Goal: Task Accomplishment & Management: Use online tool/utility

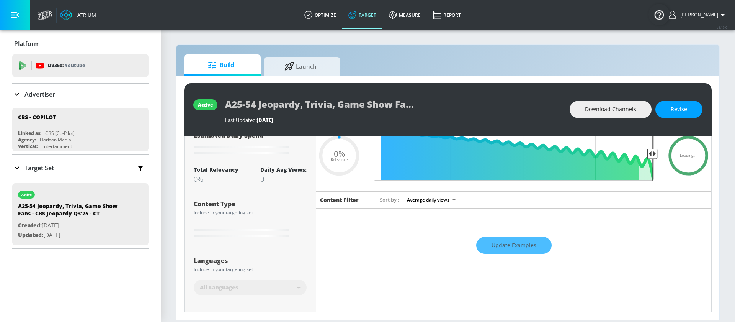
scroll to position [167, 0]
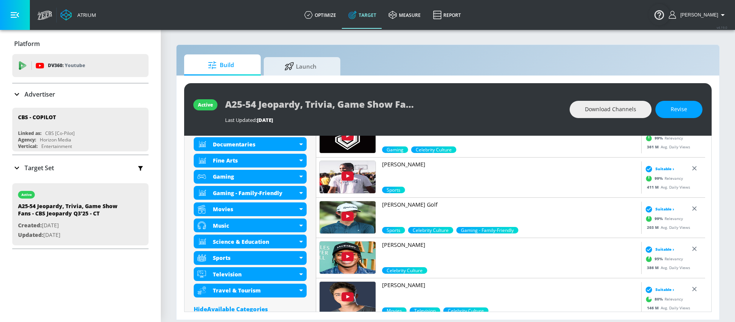
scroll to position [325, 0]
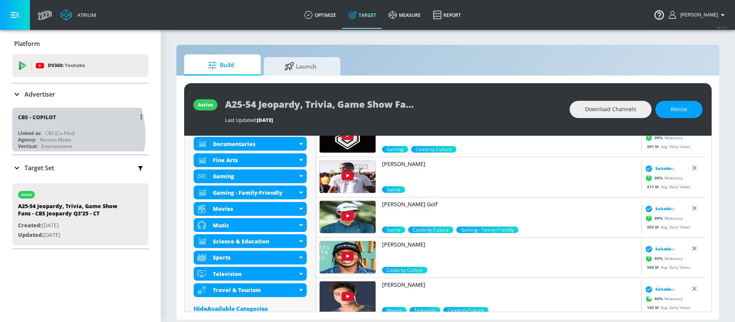
click at [51, 134] on div "CBS [Co-Pilot]" at bounding box center [59, 133] width 29 height 7
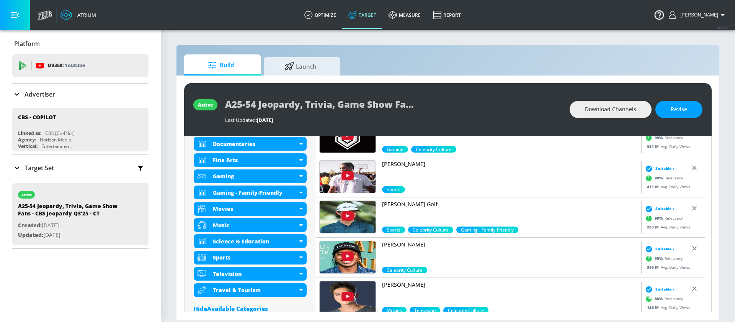
click at [60, 165] on div "Target Set" at bounding box center [80, 168] width 136 height 16
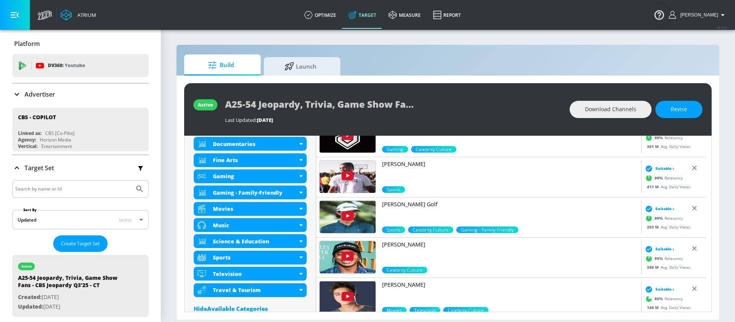
click at [138, 168] on icon "button" at bounding box center [140, 168] width 5 height 5
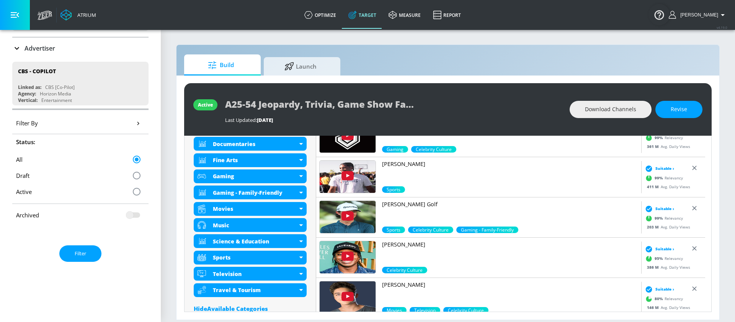
scroll to position [126, 0]
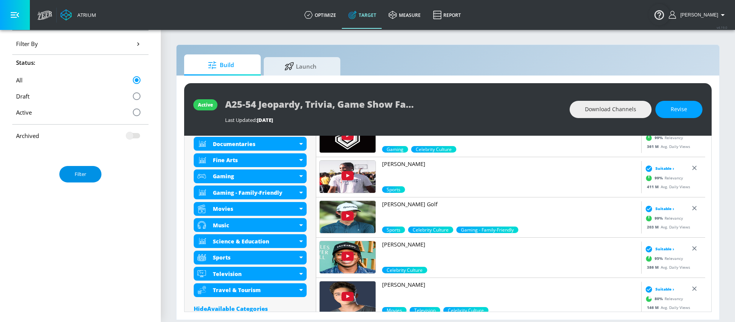
click at [87, 176] on button "Filter" at bounding box center [80, 174] width 42 height 16
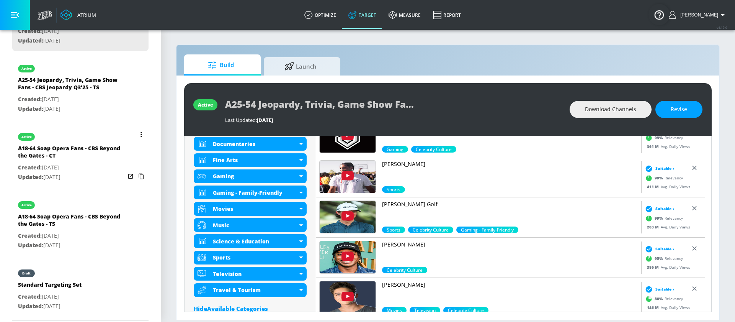
scroll to position [267, 0]
click at [66, 100] on p "Created: [DATE]" at bounding box center [71, 98] width 107 height 10
type input "A25-54 Jeopardy, Trivia, Game Show Fans - CBS Jeopardy Q3'25 - TS"
type input "videos"
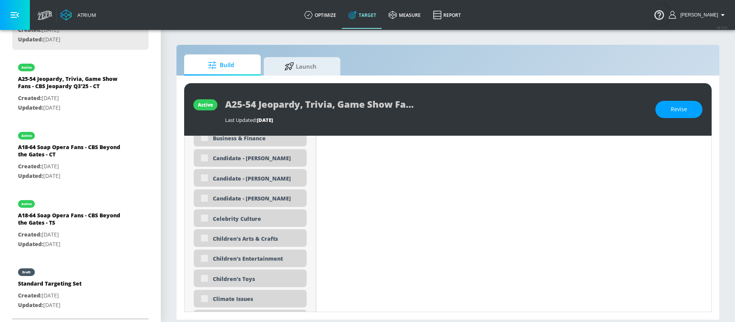
type input "0.5"
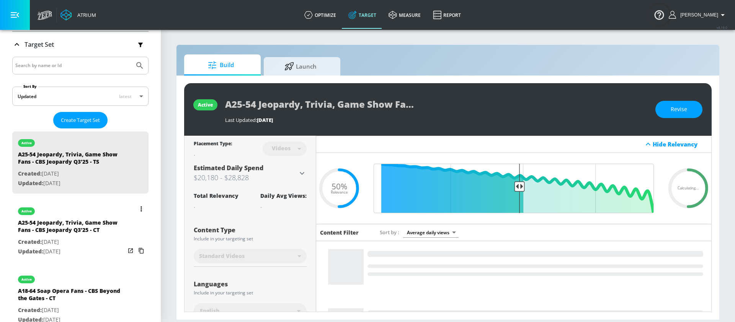
scroll to position [117, 0]
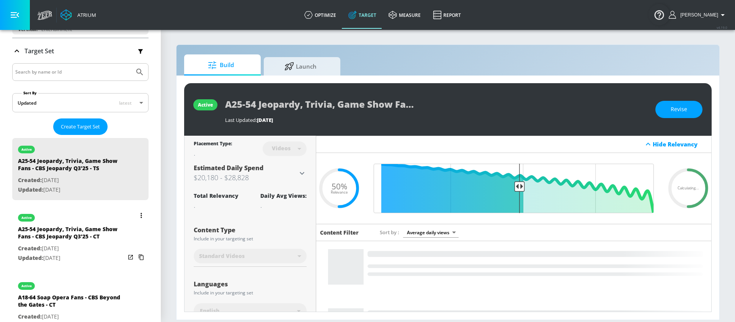
click at [62, 242] on div "A25-54 Jeopardy, Trivia, Game Show Fans - CBS Jeopardy Q3'25 - CT" at bounding box center [71, 234] width 107 height 18
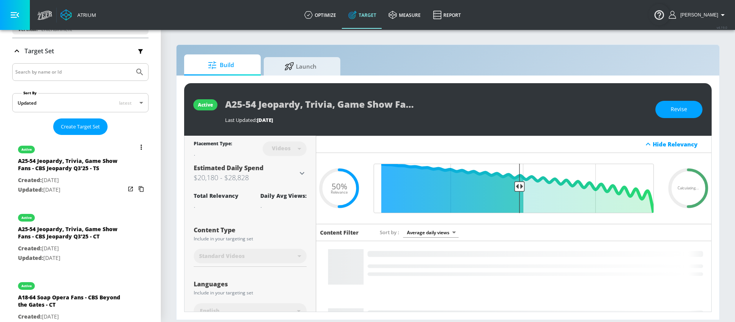
type input "A25-54 Jeopardy, Trivia, Game Show Fans - CBS Jeopardy Q3'25 - CT"
type input "channels"
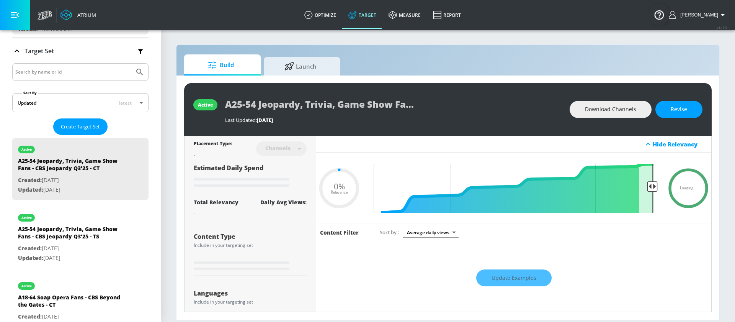
type input "0.5"
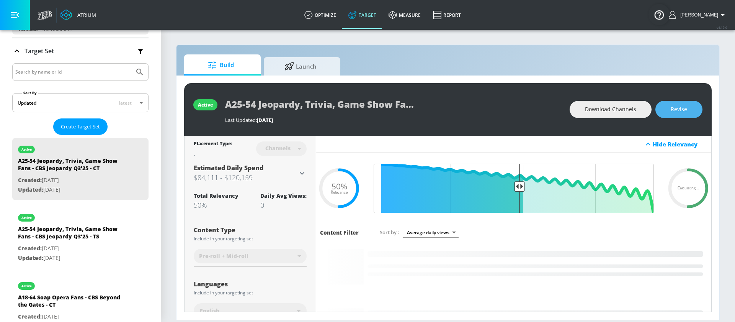
click at [682, 110] on span "Revise" at bounding box center [679, 110] width 16 height 10
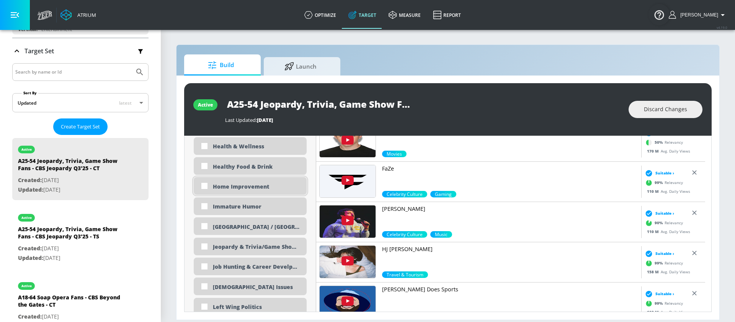
scroll to position [1307, 0]
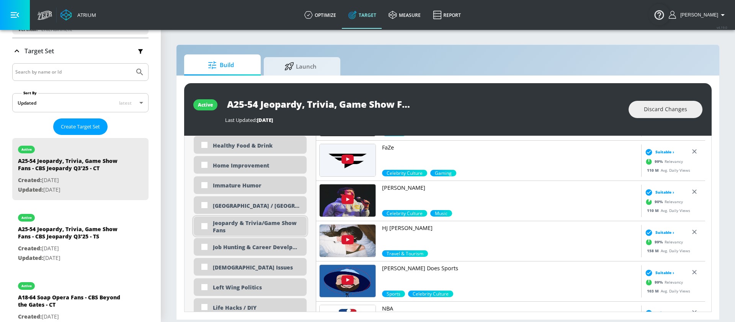
click at [256, 225] on div "Jeopardy & Trivia/Game Show Fans" at bounding box center [257, 226] width 88 height 15
checkbox input "true"
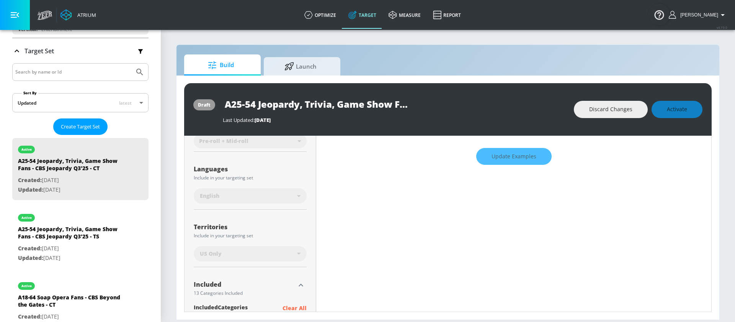
scroll to position [0, 0]
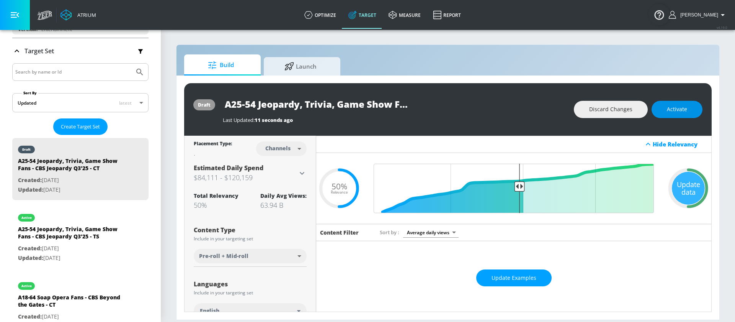
click at [674, 105] on span "Activate" at bounding box center [677, 110] width 20 height 10
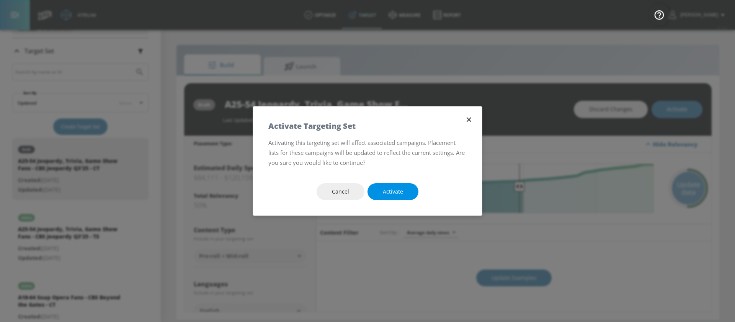
click at [401, 192] on span "Activate" at bounding box center [393, 192] width 20 height 10
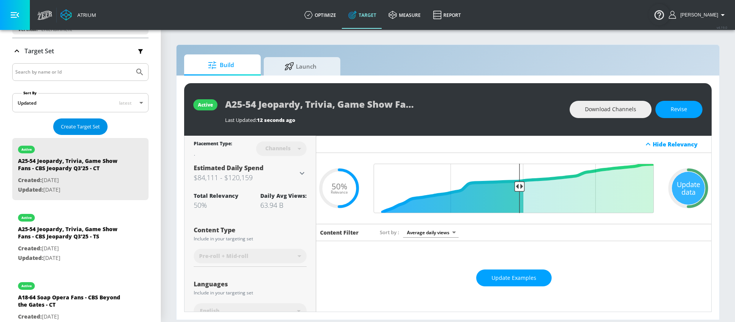
click at [84, 128] on span "Create Target Set" at bounding box center [80, 126] width 39 height 9
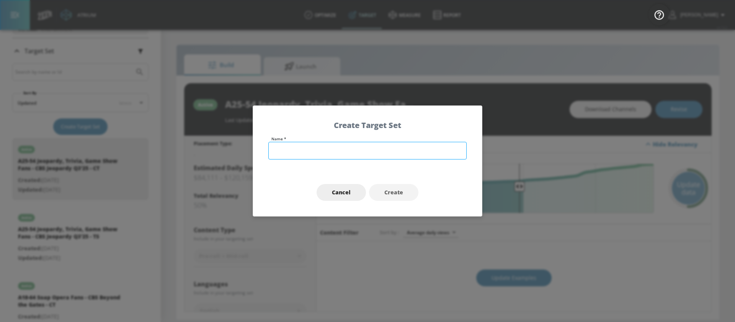
click at [363, 156] on input "text" at bounding box center [368, 151] width 198 height 18
type input "Jeopardy Test"
click at [401, 198] on button "Create" at bounding box center [393, 192] width 49 height 17
type input "Jeopardy Test"
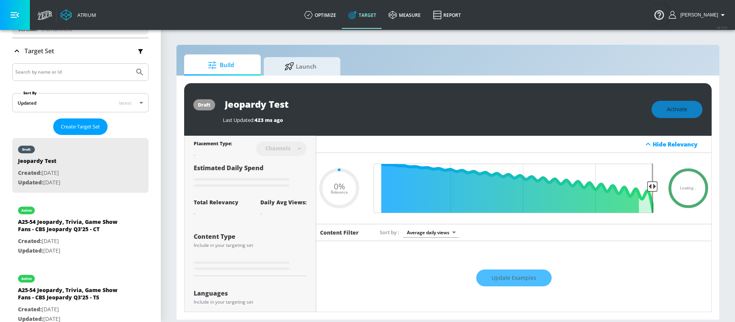
type input "0.6"
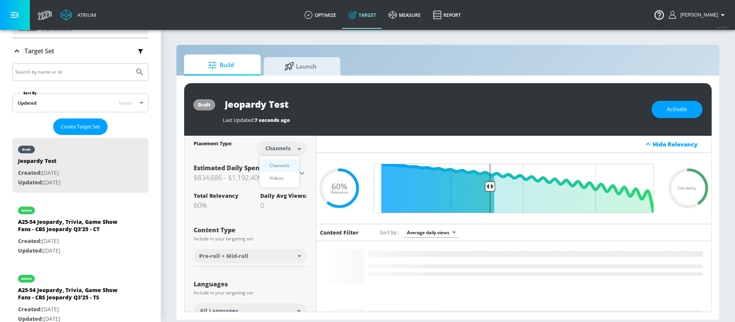
click at [283, 152] on body "Atrium optimize Target measure Report optimize Target measure Report v 4.19.0 S…" at bounding box center [367, 161] width 735 height 322
click at [303, 154] on div at bounding box center [367, 161] width 735 height 322
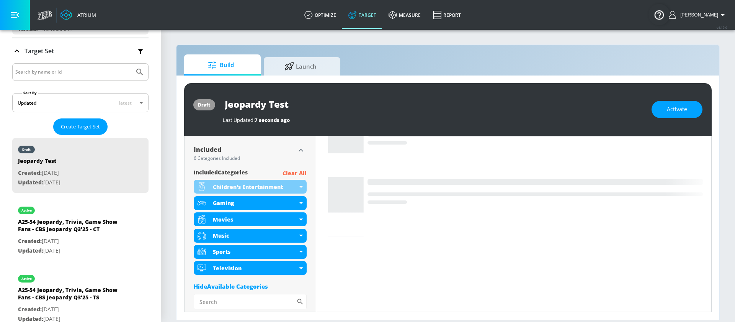
click at [286, 174] on p "Clear All" at bounding box center [295, 174] width 24 height 10
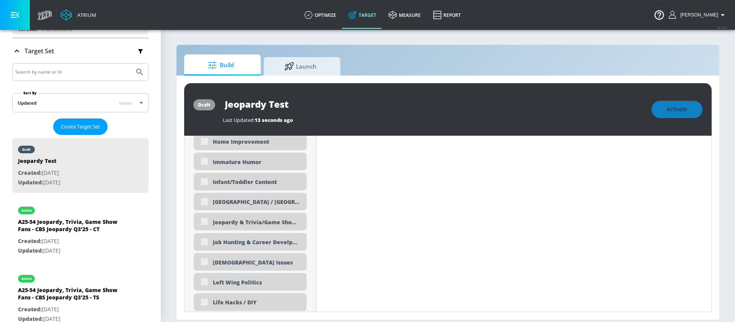
scroll to position [1346, 0]
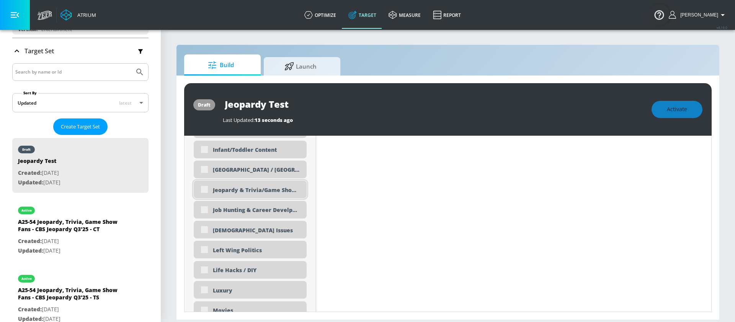
click at [210, 190] on div "Jeopardy & Trivia/Game Show Fans" at bounding box center [250, 189] width 113 height 18
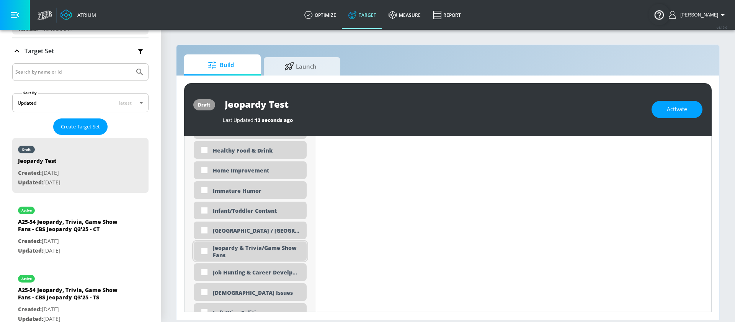
scroll to position [1280, 0]
click at [226, 246] on div "Jeopardy & Trivia/Game Show Fans" at bounding box center [257, 249] width 88 height 15
checkbox input "true"
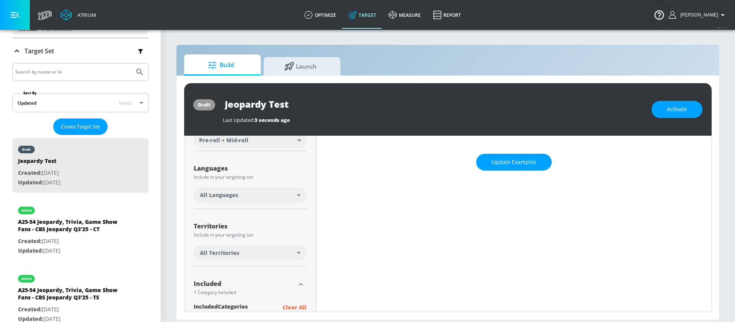
scroll to position [115, 0]
click at [256, 253] on div "All Territories" at bounding box center [248, 253] width 97 height 8
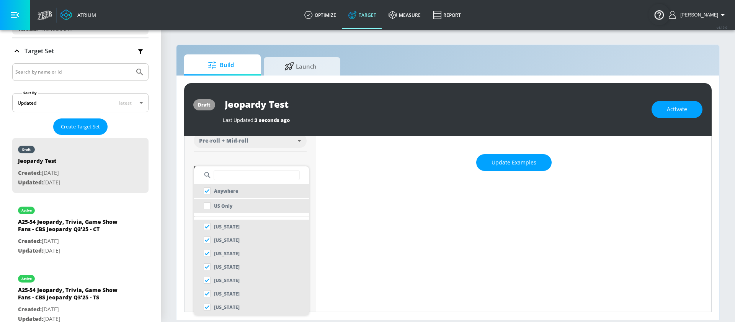
click at [218, 209] on p "US Only" at bounding box center [223, 206] width 18 height 8
checkbox input "false"
checkbox input "true"
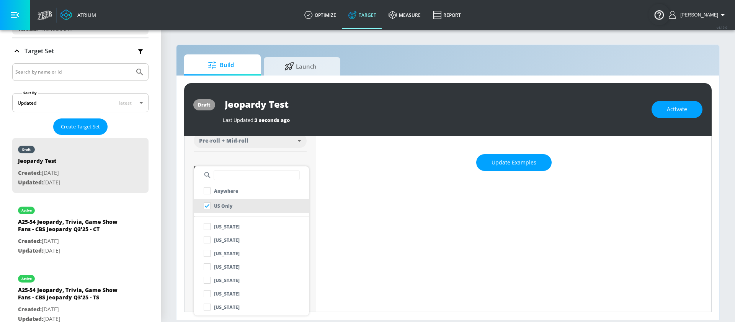
click at [283, 155] on div at bounding box center [367, 161] width 735 height 322
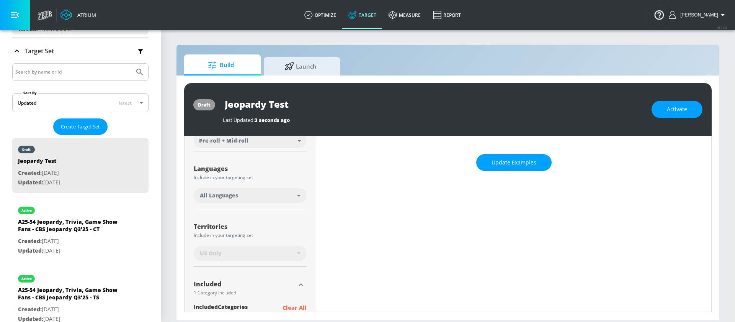
click at [271, 194] on div "All Languages" at bounding box center [248, 196] width 97 height 8
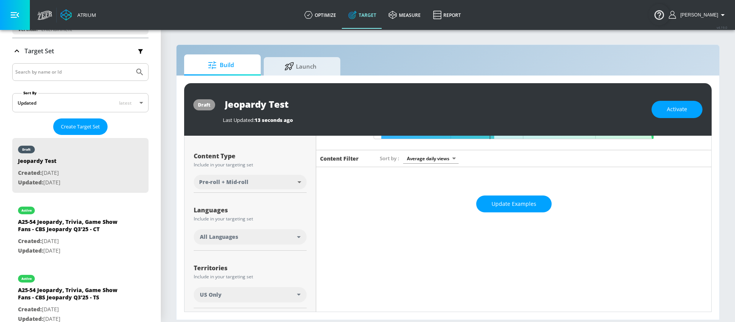
scroll to position [74, 0]
click at [280, 239] on div "All Languages" at bounding box center [248, 237] width 97 height 8
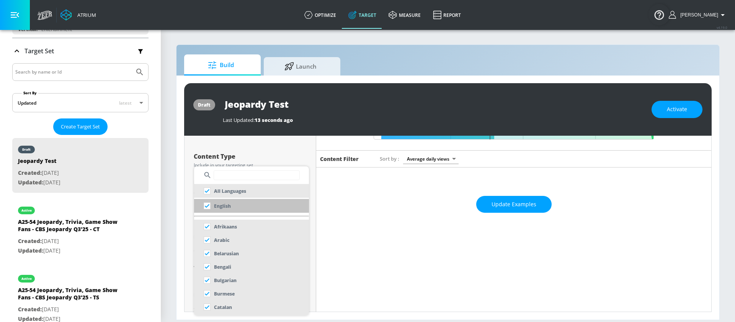
click at [229, 209] on p "English" at bounding box center [222, 206] width 17 height 8
checkbox input "false"
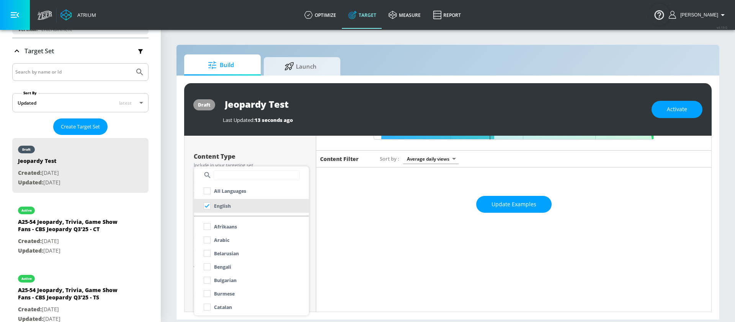
click at [247, 146] on div at bounding box center [367, 161] width 735 height 322
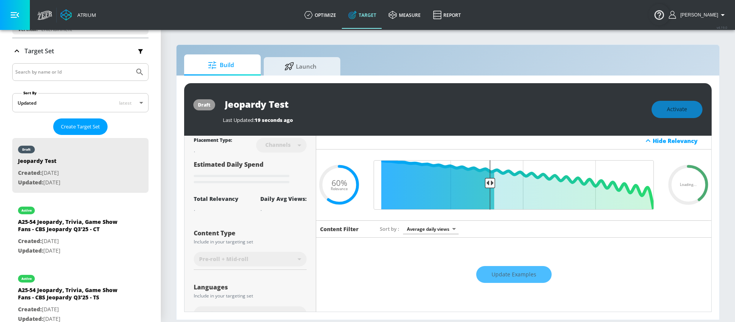
scroll to position [0, 0]
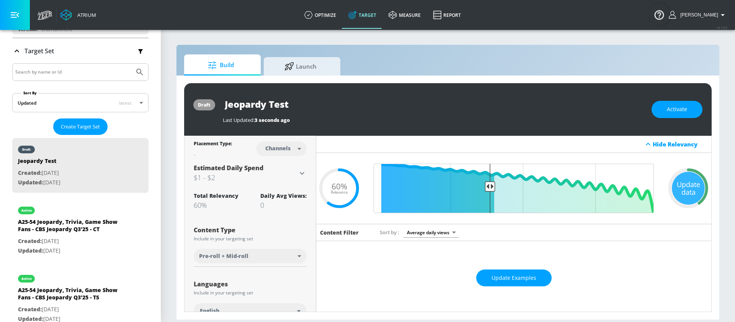
click at [300, 172] on icon at bounding box center [302, 173] width 5 height 3
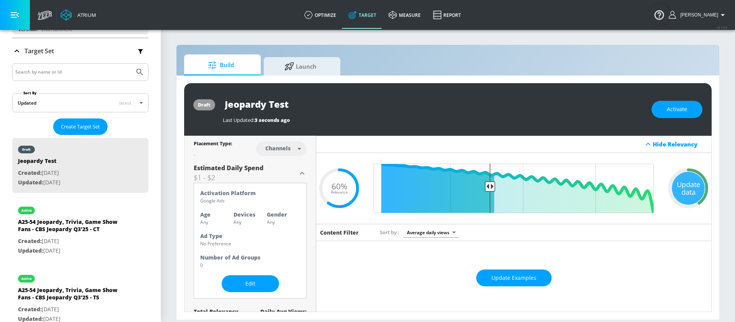
click at [298, 172] on icon at bounding box center [302, 173] width 9 height 9
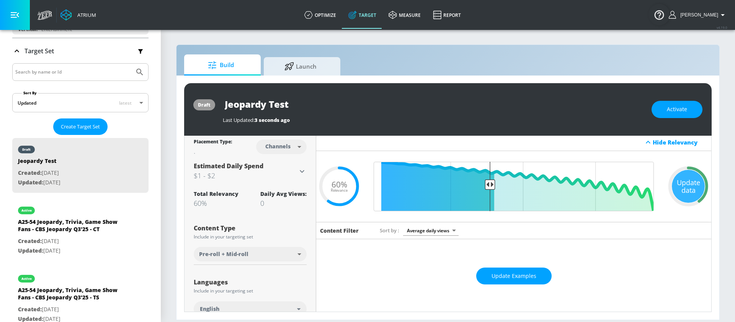
scroll to position [4, 0]
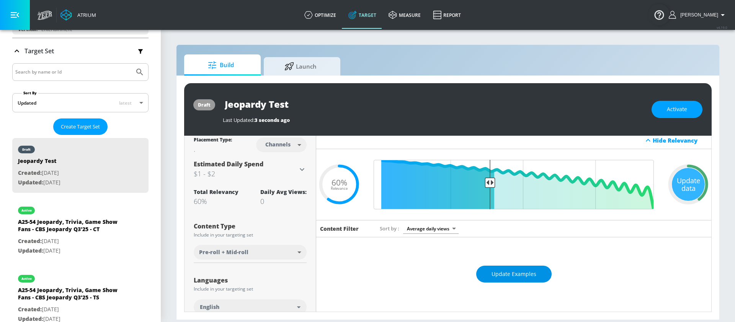
click at [498, 270] on span "Update Examples" at bounding box center [514, 274] width 45 height 10
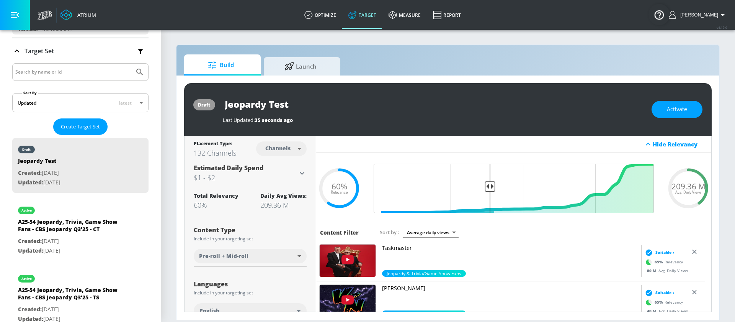
scroll to position [2, 0]
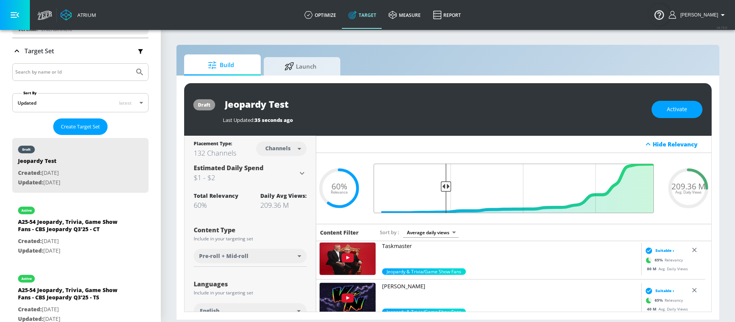
type input "0.75"
click at [443, 186] on input "Final Threshold" at bounding box center [514, 188] width 288 height 49
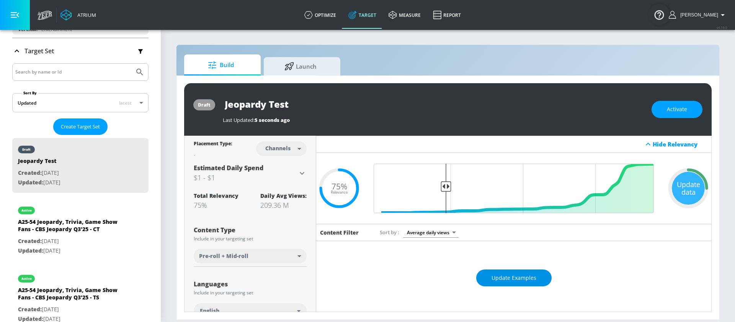
click at [509, 278] on span "Update Examples" at bounding box center [514, 278] width 45 height 10
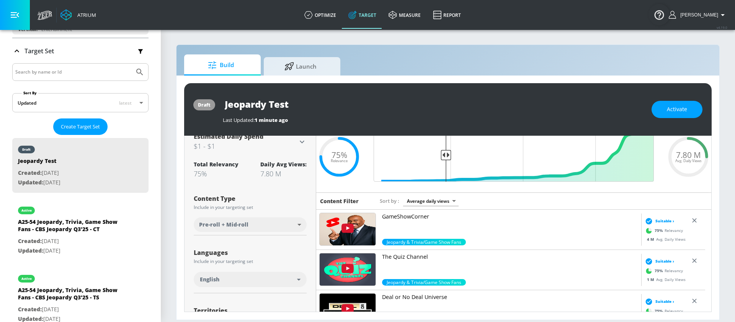
scroll to position [28, 0]
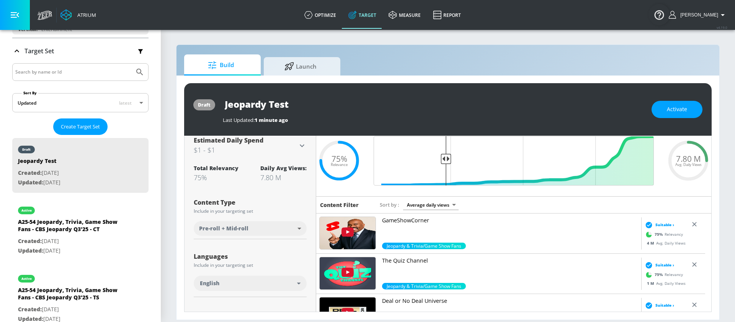
click at [360, 236] on img at bounding box center [348, 233] width 56 height 32
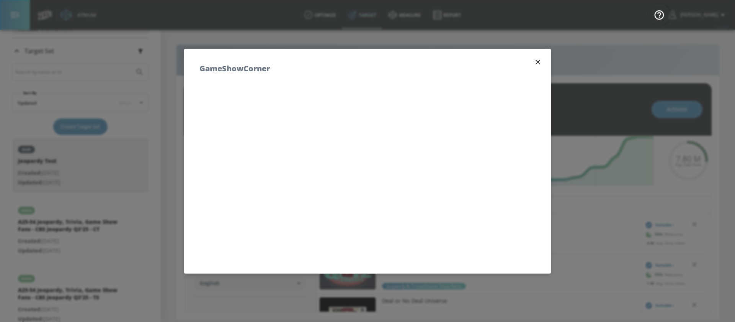
click at [534, 66] on icon "button" at bounding box center [538, 62] width 8 height 8
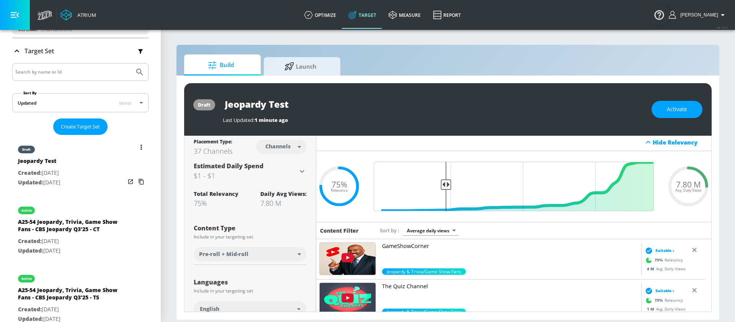
scroll to position [0, 0]
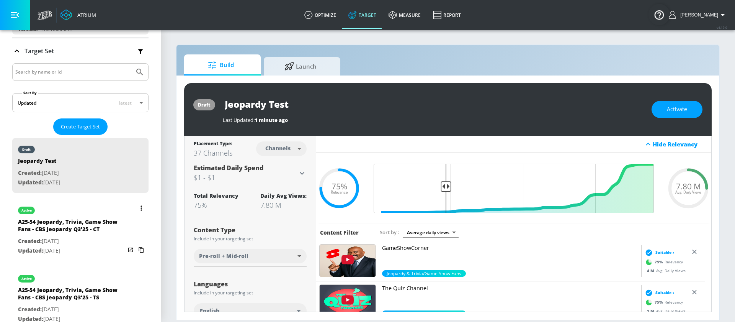
click at [65, 238] on p "Created: [DATE]" at bounding box center [71, 241] width 107 height 10
type input "A25-54 Jeopardy, Trivia, Game Show Fans - CBS Jeopardy Q3'25 - CT"
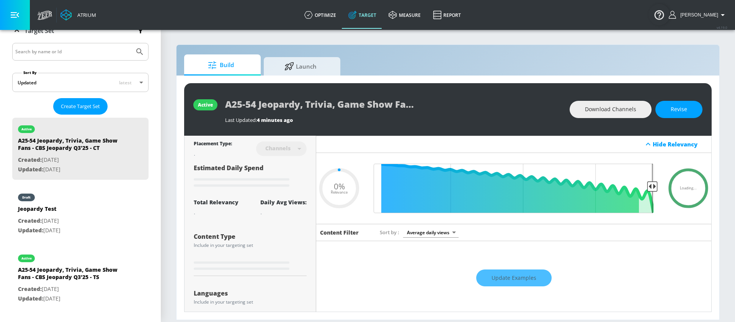
scroll to position [59, 0]
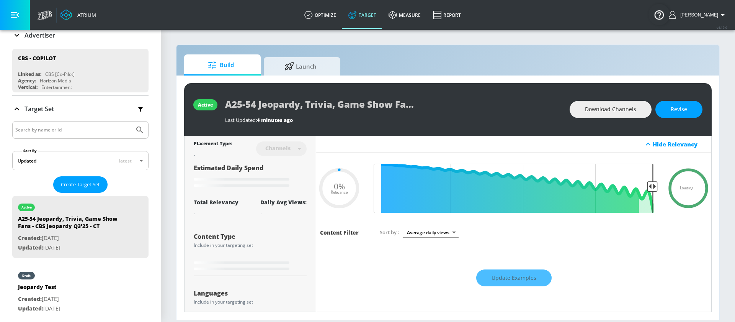
type input "0.5"
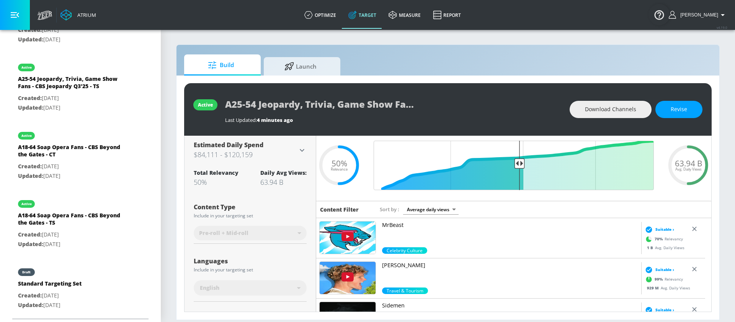
scroll to position [0, 0]
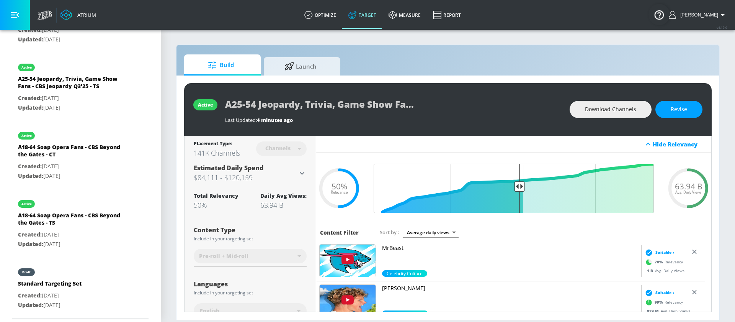
click at [438, 232] on body "Atrium optimize Target measure Report optimize Target measure Report v 4.19.0 S…" at bounding box center [367, 161] width 735 height 322
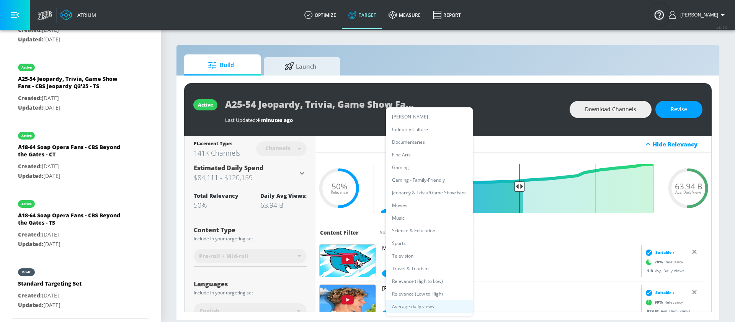
click at [428, 192] on li "Jeopardy & Trivia/Game Show Fans" at bounding box center [429, 192] width 87 height 13
type input "389f768e-e7f9-4d26-ab0f-1a2a025cc7b3"
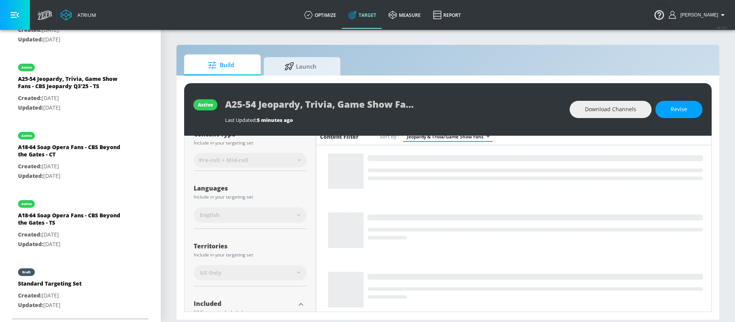
scroll to position [97, 0]
